Goal: Task Accomplishment & Management: Manage account settings

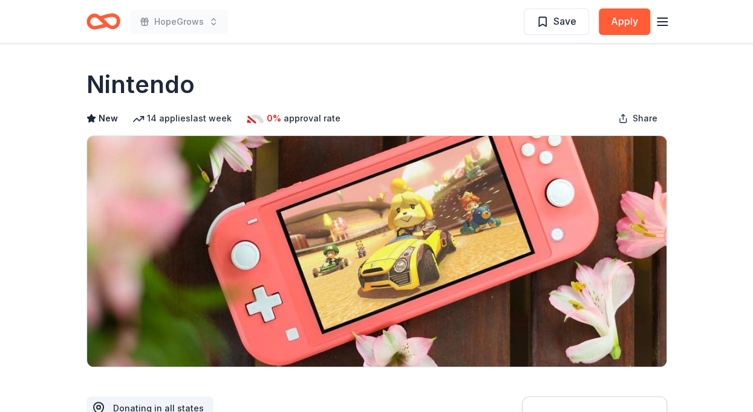
click at [666, 16] on icon "button" at bounding box center [662, 22] width 15 height 15
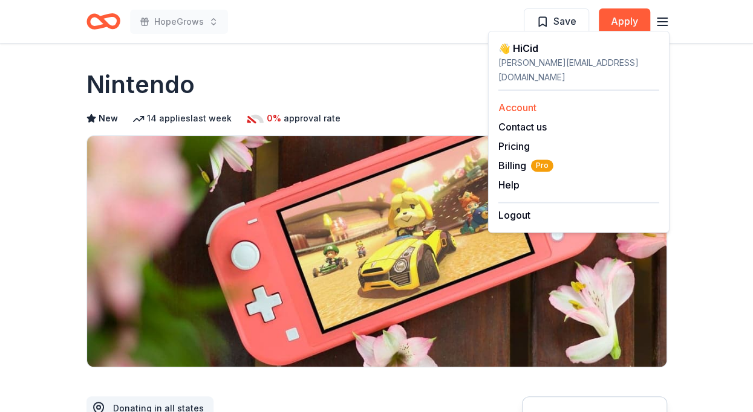
click at [529, 102] on link "Account" at bounding box center [517, 108] width 38 height 12
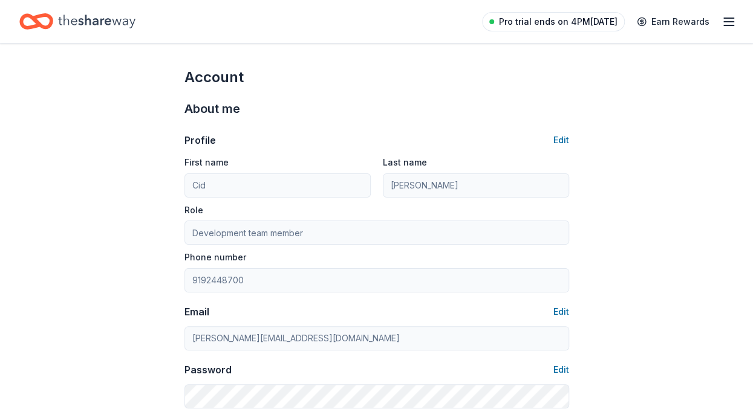
click at [578, 27] on span "Pro trial ends on 4PM, 8/29" at bounding box center [558, 22] width 119 height 15
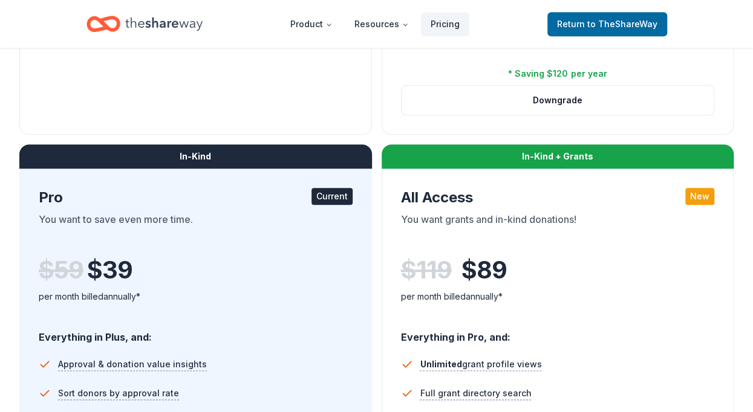
scroll to position [558, 0]
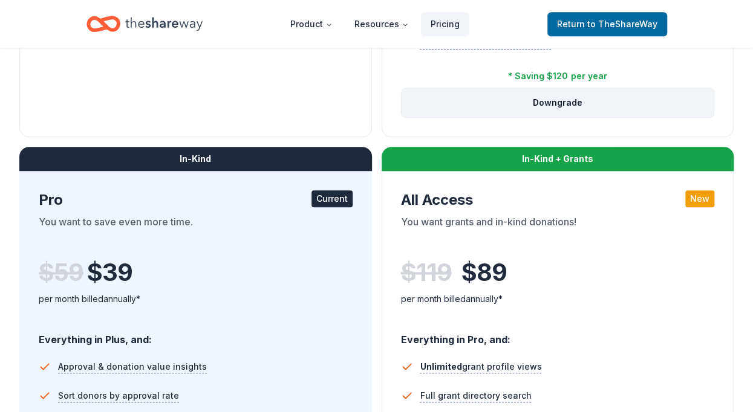
click at [567, 102] on button "Downgrade" at bounding box center [558, 102] width 313 height 29
